Goal: Task Accomplishment & Management: Complete application form

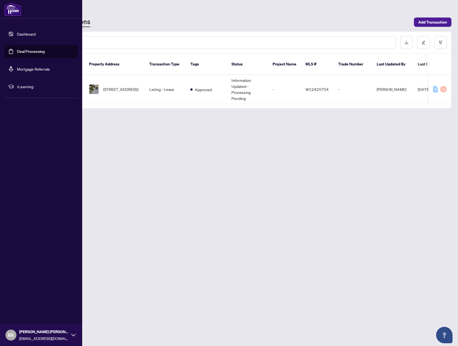
click at [25, 53] on link "Deal Processing" at bounding box center [31, 51] width 28 height 5
click at [38, 51] on link "Deal Processing" at bounding box center [31, 51] width 28 height 5
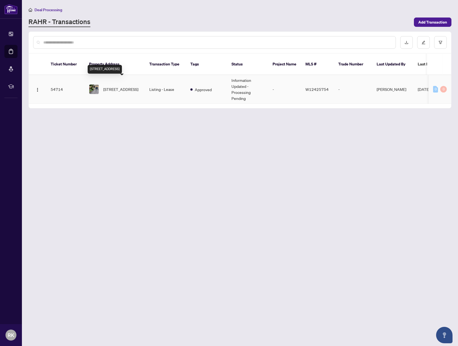
click at [125, 86] on span "[STREET_ADDRESS]" at bounding box center [120, 89] width 35 height 6
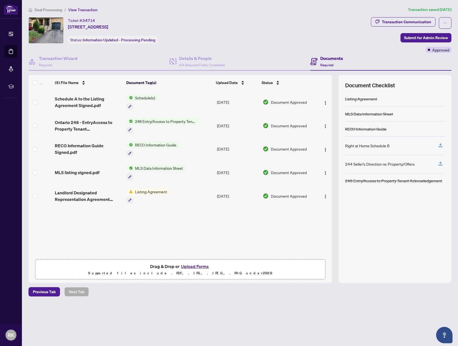
click at [202, 266] on button "Upload Forms" at bounding box center [195, 266] width 31 height 7
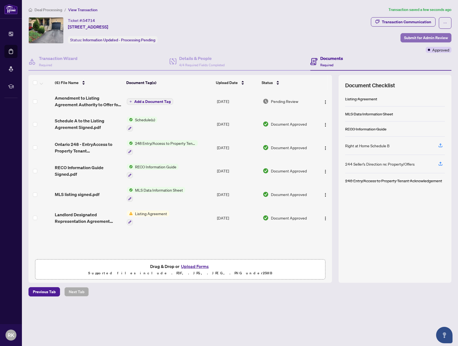
click at [421, 36] on span "Submit for Admin Review" at bounding box center [426, 37] width 44 height 9
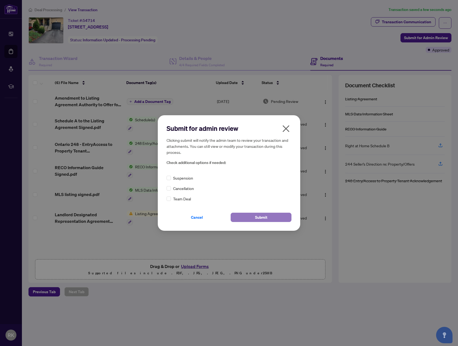
click at [270, 219] on button "Submit" at bounding box center [261, 217] width 61 height 9
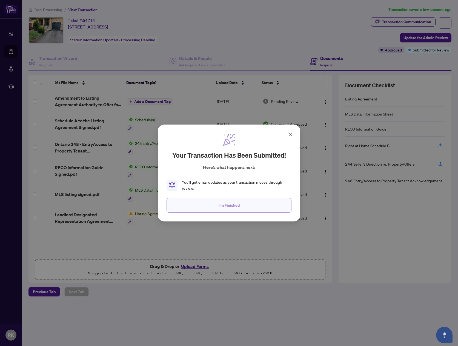
click at [230, 207] on span "I'm Finished" at bounding box center [229, 205] width 21 height 9
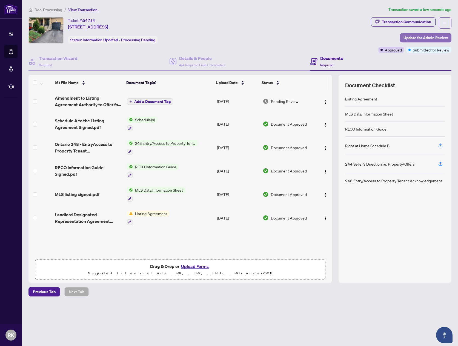
click at [426, 37] on span "Update for Admin Review" at bounding box center [426, 37] width 44 height 9
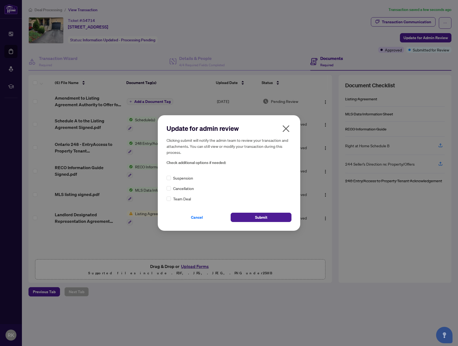
click at [288, 129] on icon "close" at bounding box center [286, 128] width 9 height 9
